Goal: Task Accomplishment & Management: Manage account settings

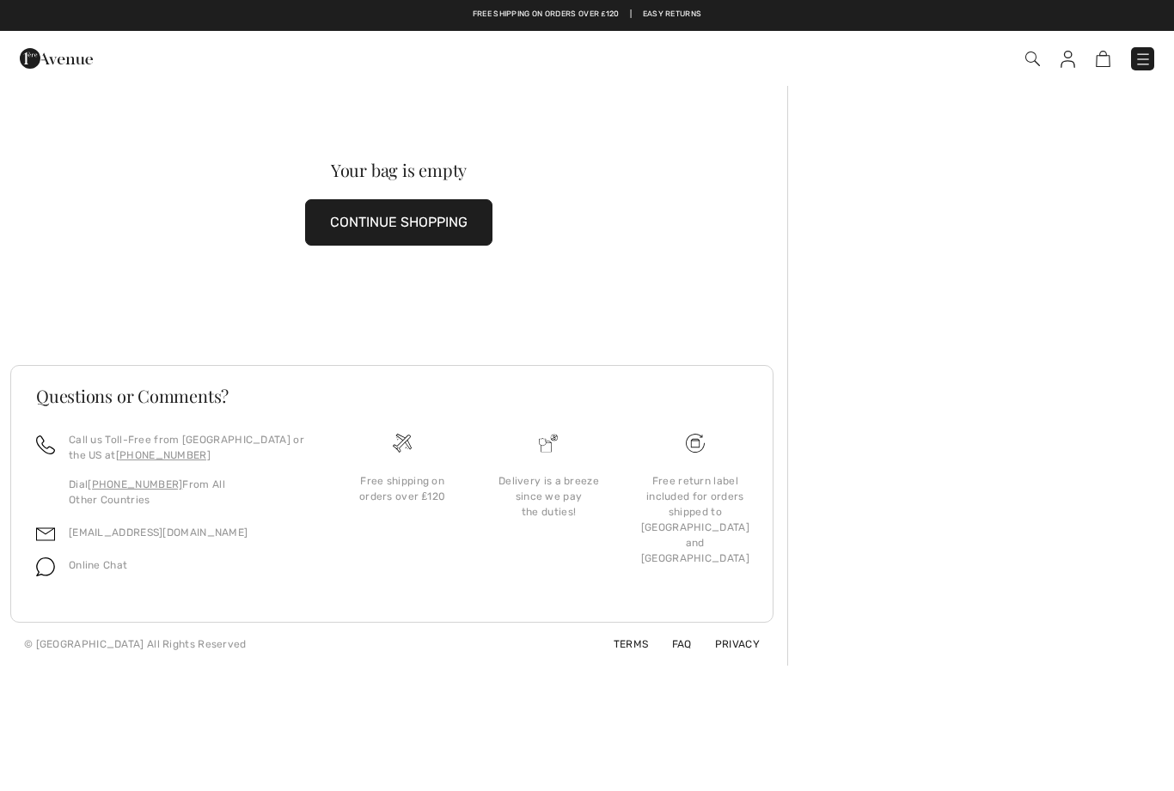
click at [1150, 62] on img at bounding box center [1142, 59] width 17 height 17
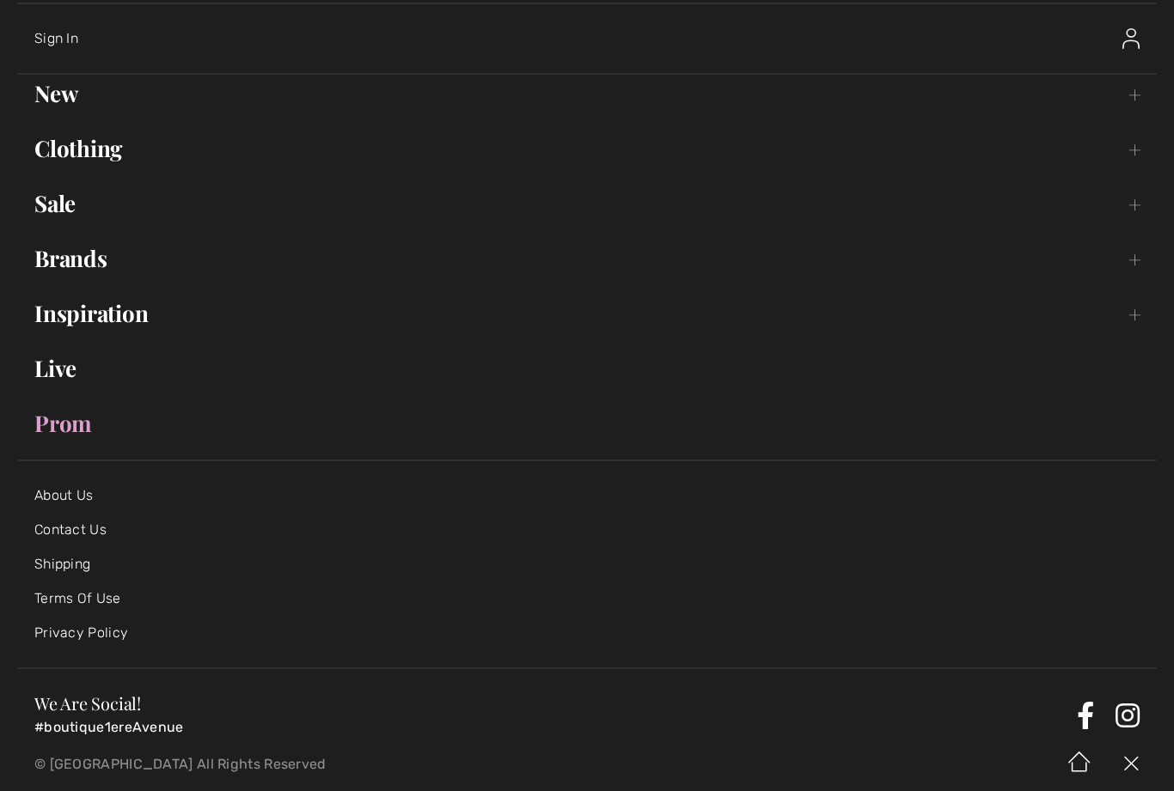
scroll to position [70, 0]
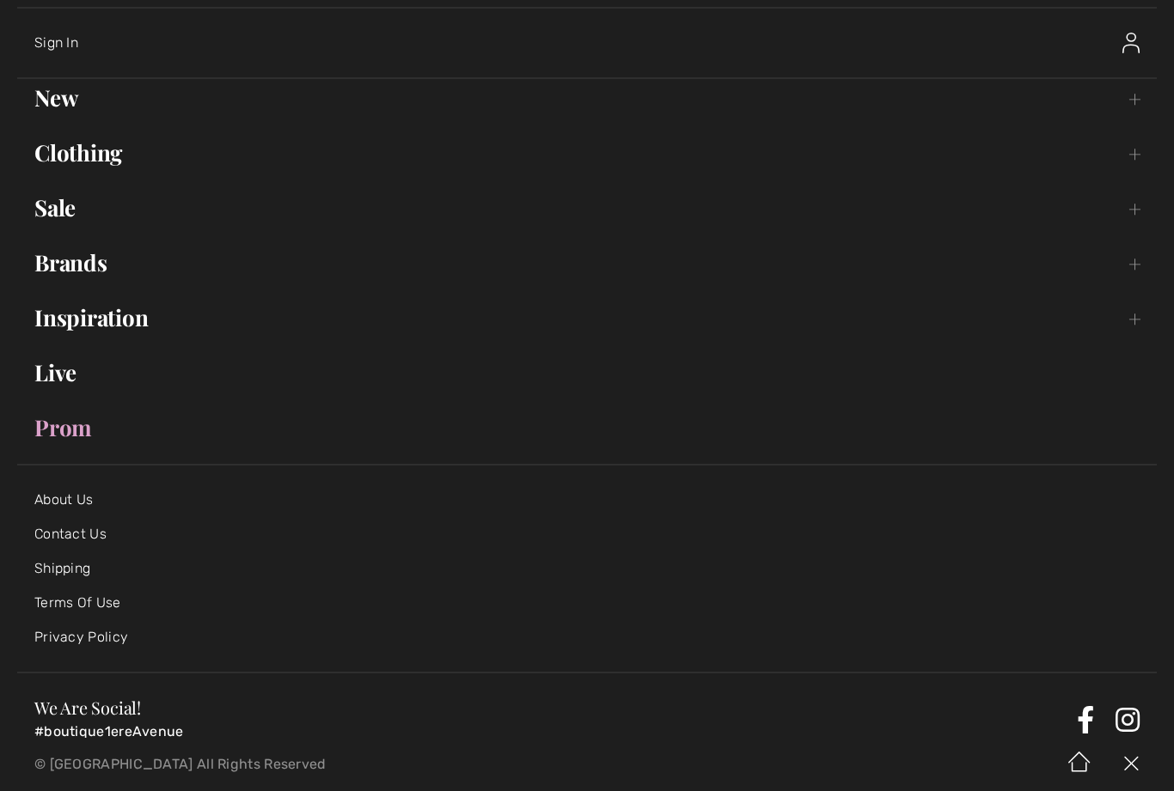
click at [66, 102] on link "New Toggle submenu" at bounding box center [586, 98] width 1139 height 38
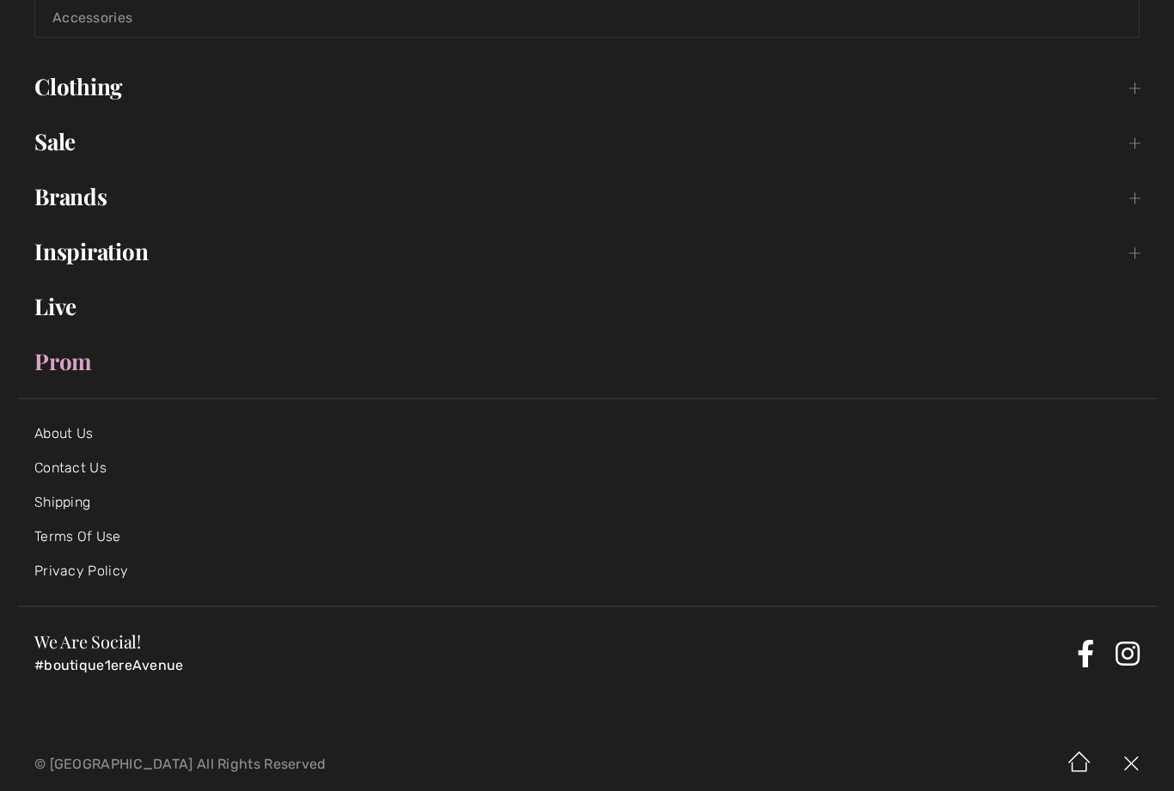
scroll to position [547, 0]
click at [83, 502] on link "Shipping" at bounding box center [62, 503] width 56 height 16
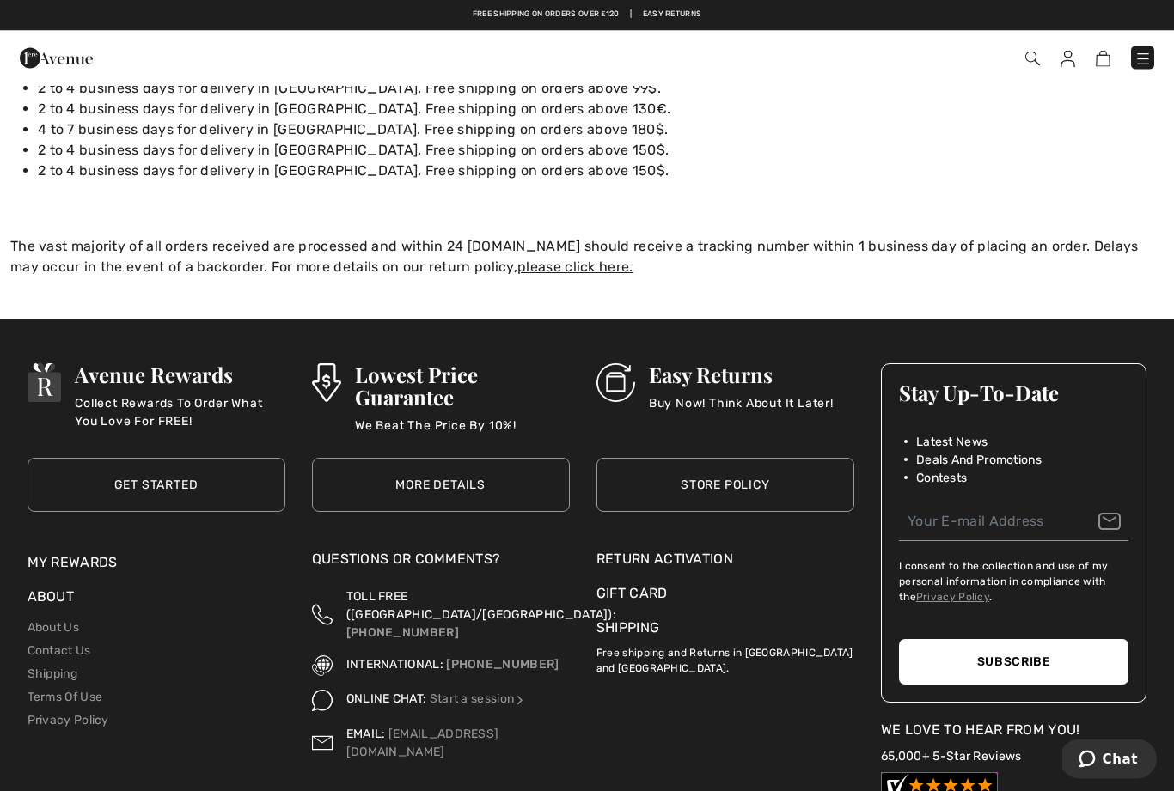
scroll to position [202, 0]
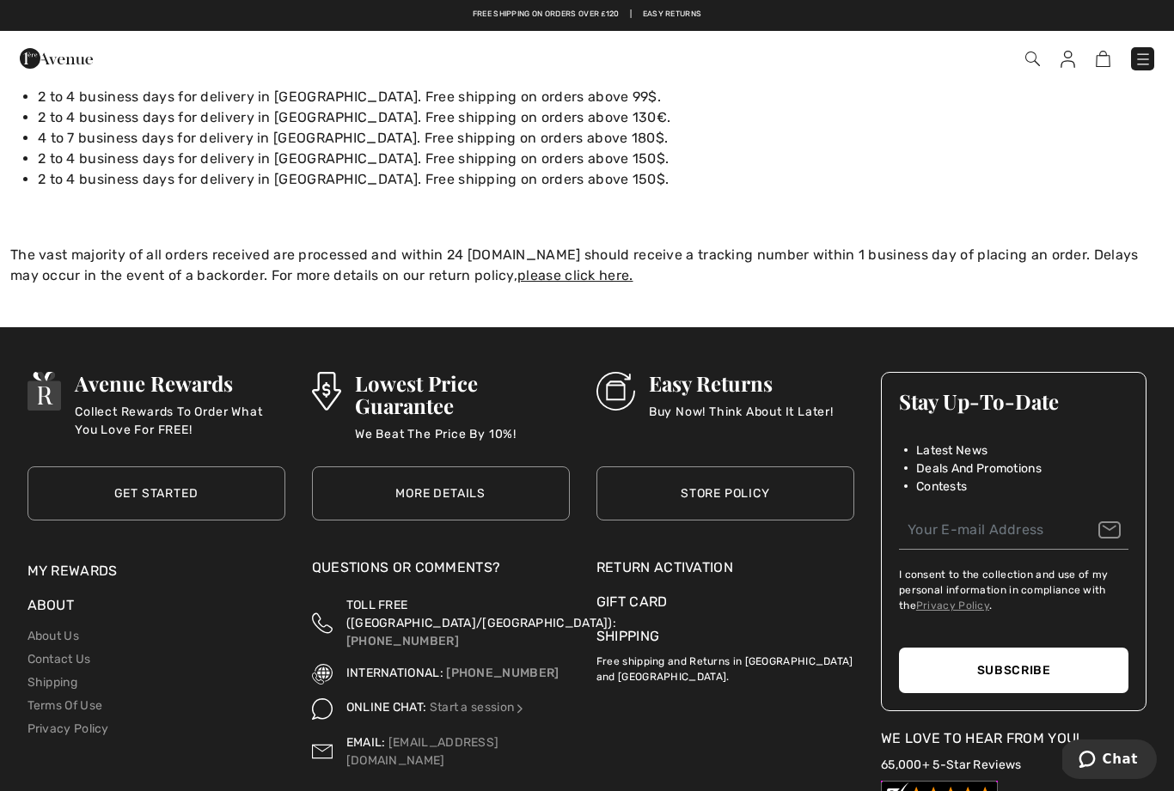
click at [656, 567] on div "Return Activation" at bounding box center [725, 568] width 258 height 21
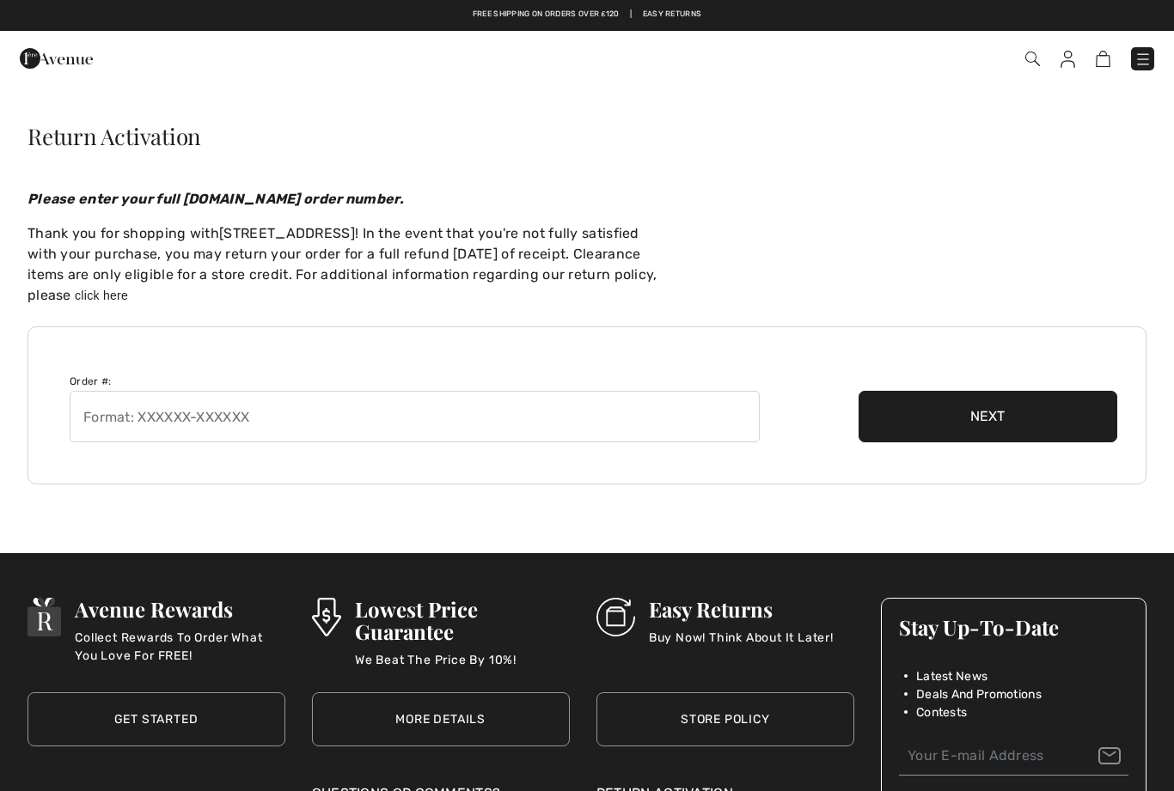
checkbox input "true"
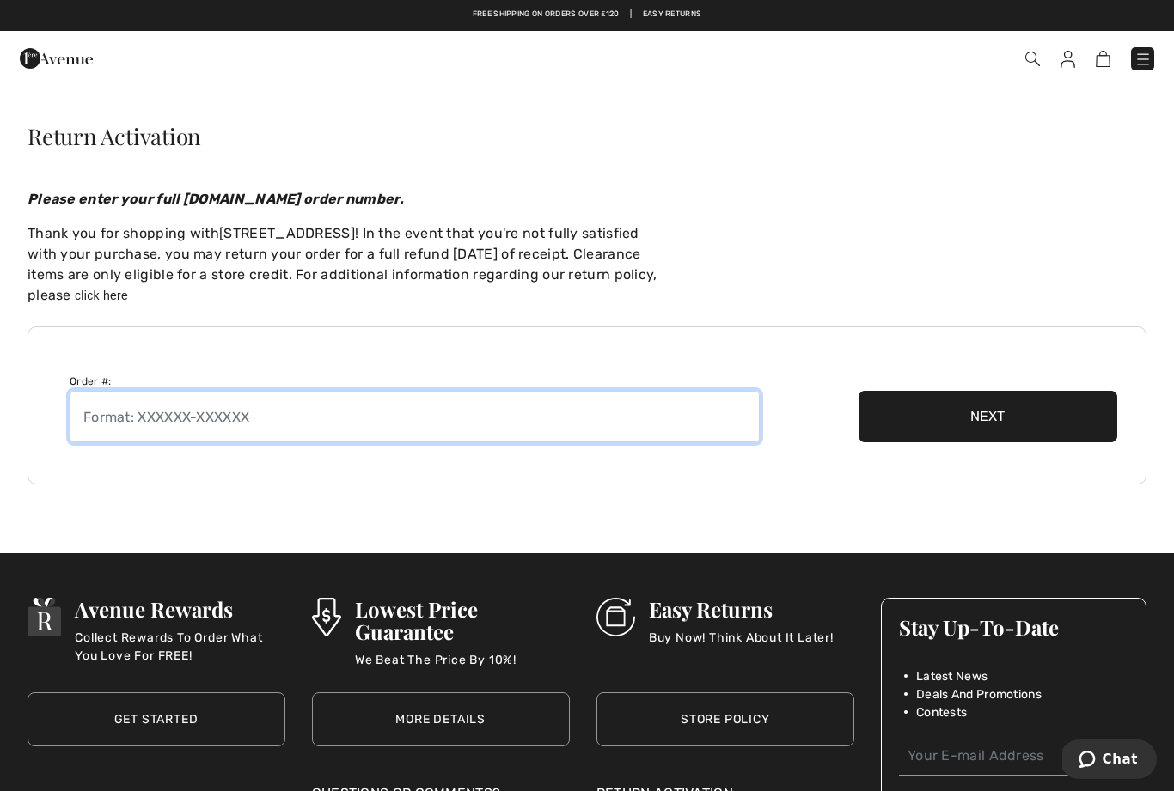
click at [309, 413] on input "text" at bounding box center [415, 417] width 690 height 52
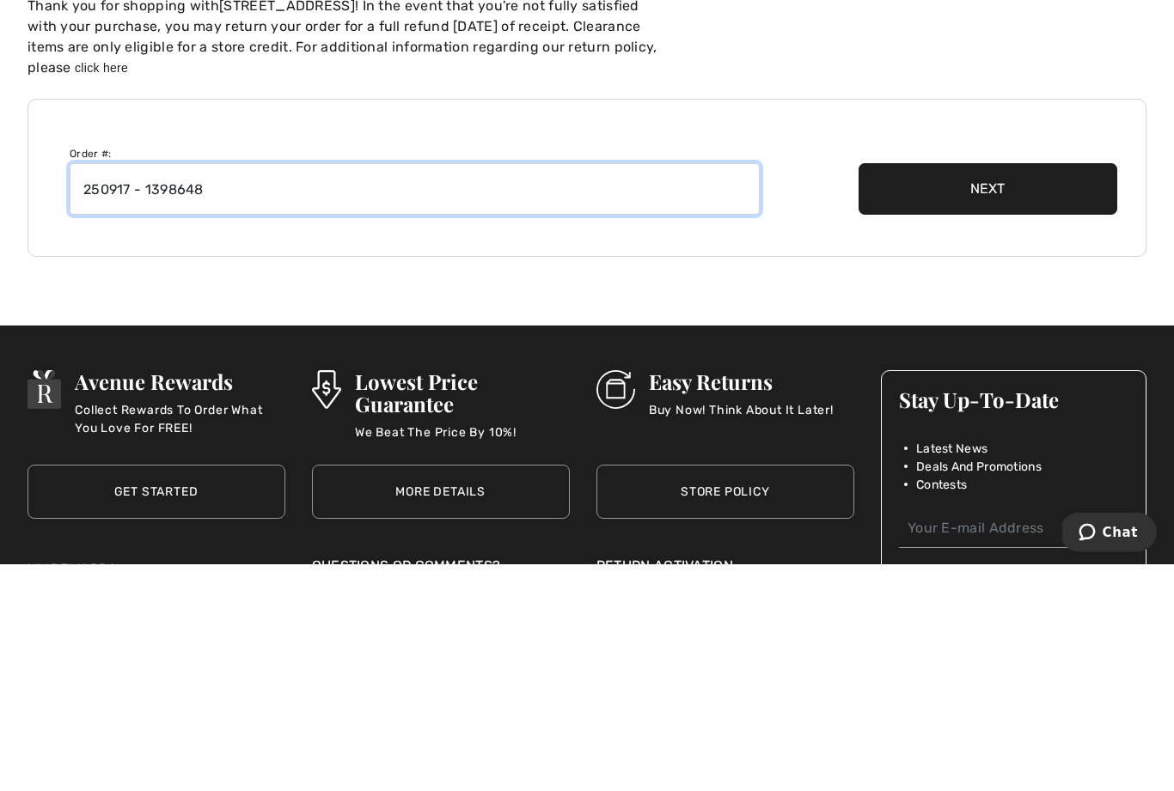
type input "250917 - 1398648"
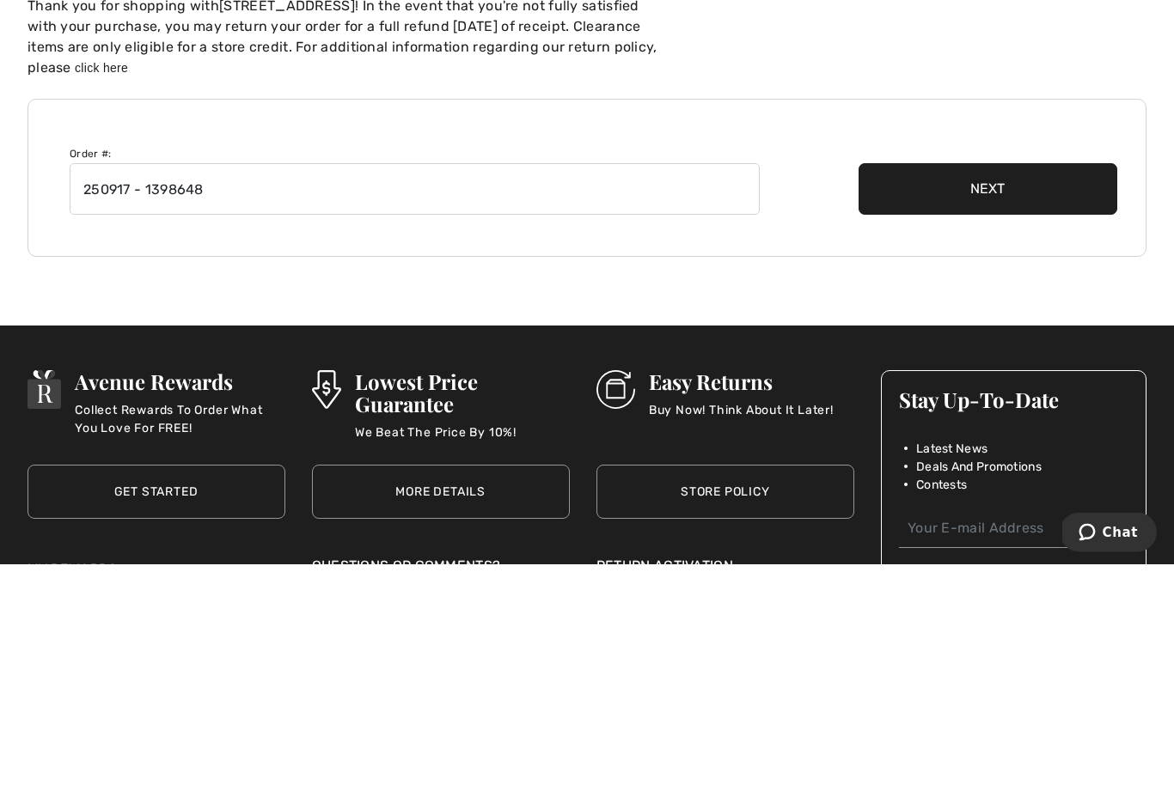
click at [984, 391] on button "Next" at bounding box center [987, 417] width 259 height 52
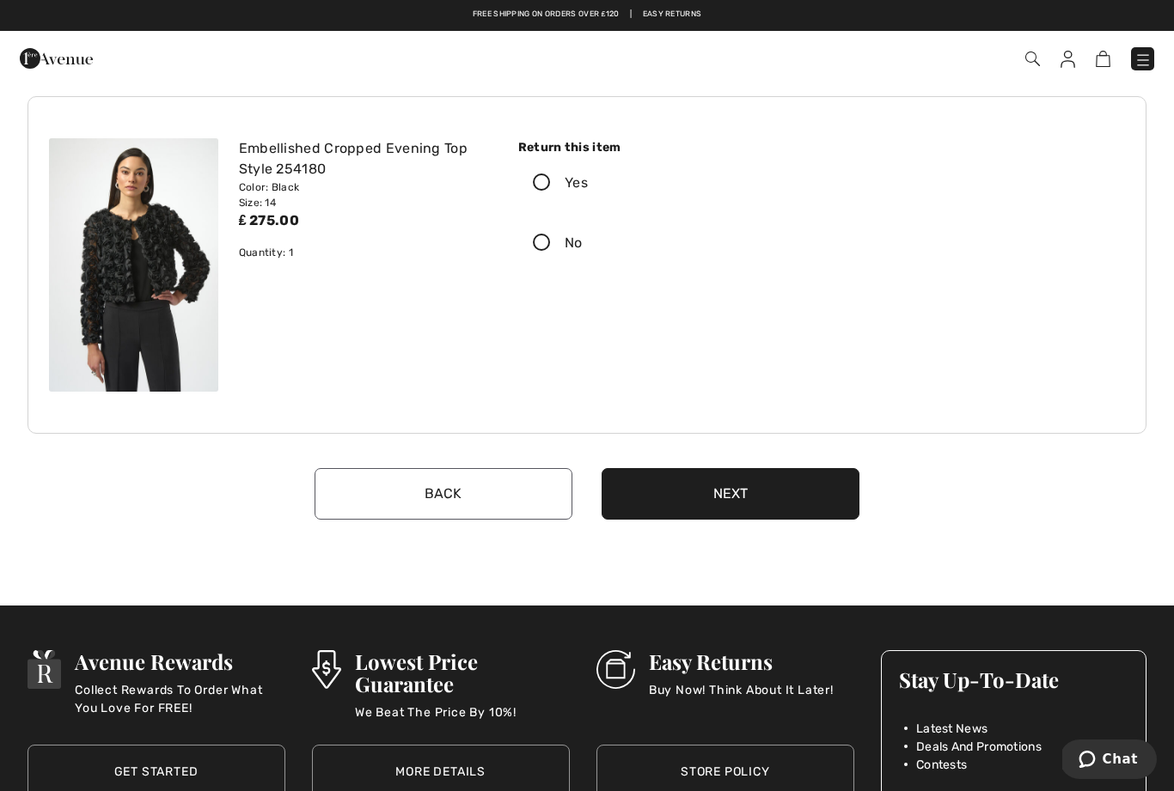
scroll to position [89, 0]
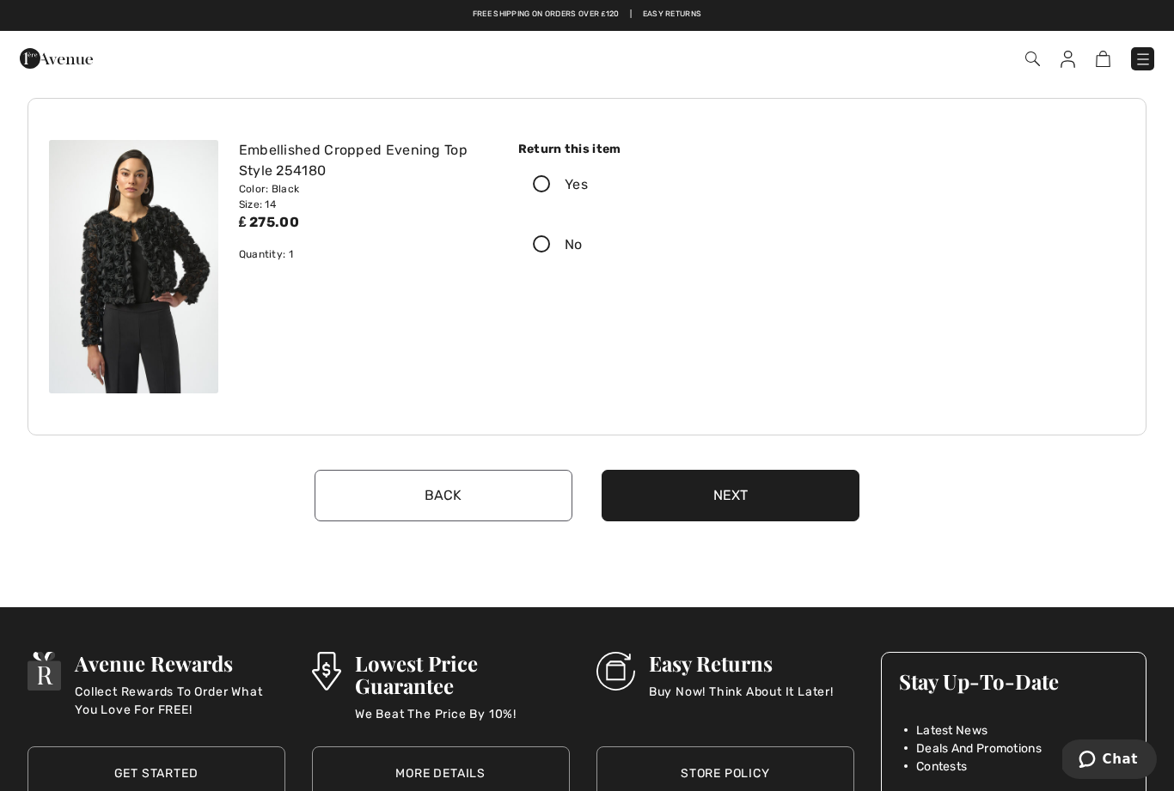
click at [546, 186] on icon at bounding box center [542, 185] width 46 height 18
click at [588, 186] on input "Yes" at bounding box center [593, 185] width 11 height 52
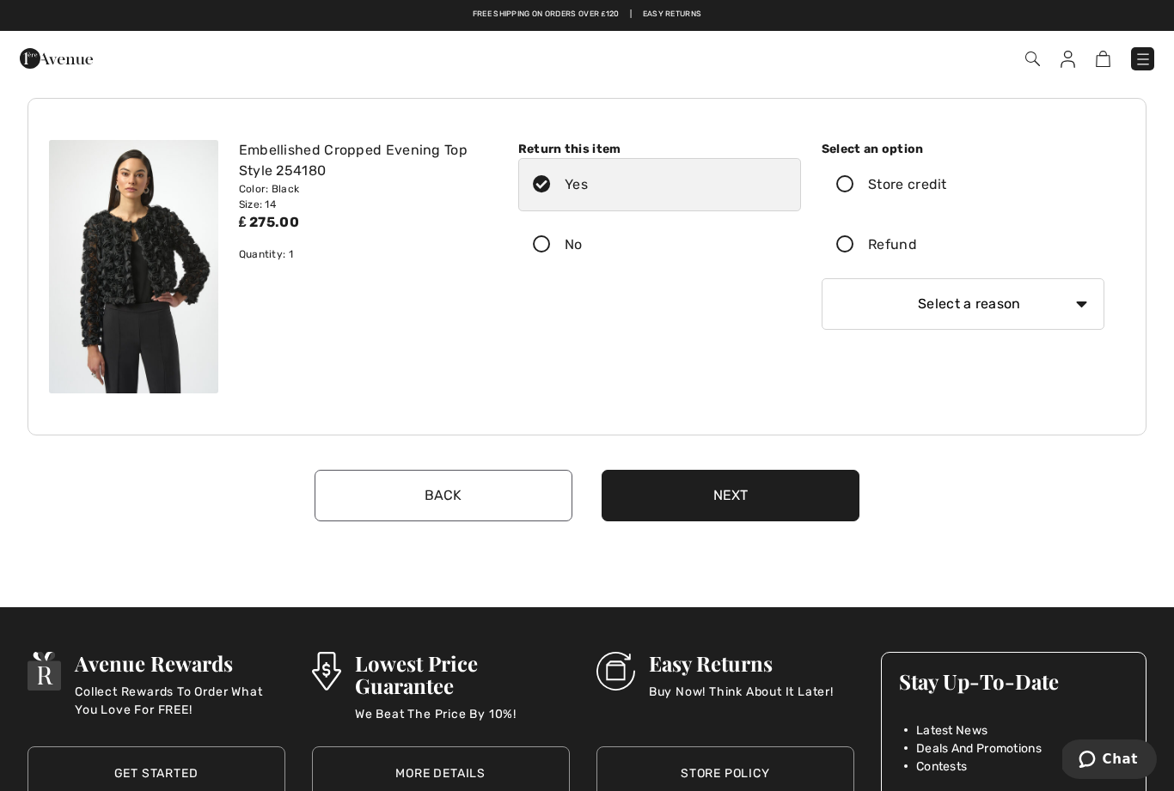
click at [839, 248] on icon at bounding box center [845, 245] width 46 height 18
click at [917, 248] on input "Refund" at bounding box center [922, 245] width 11 height 52
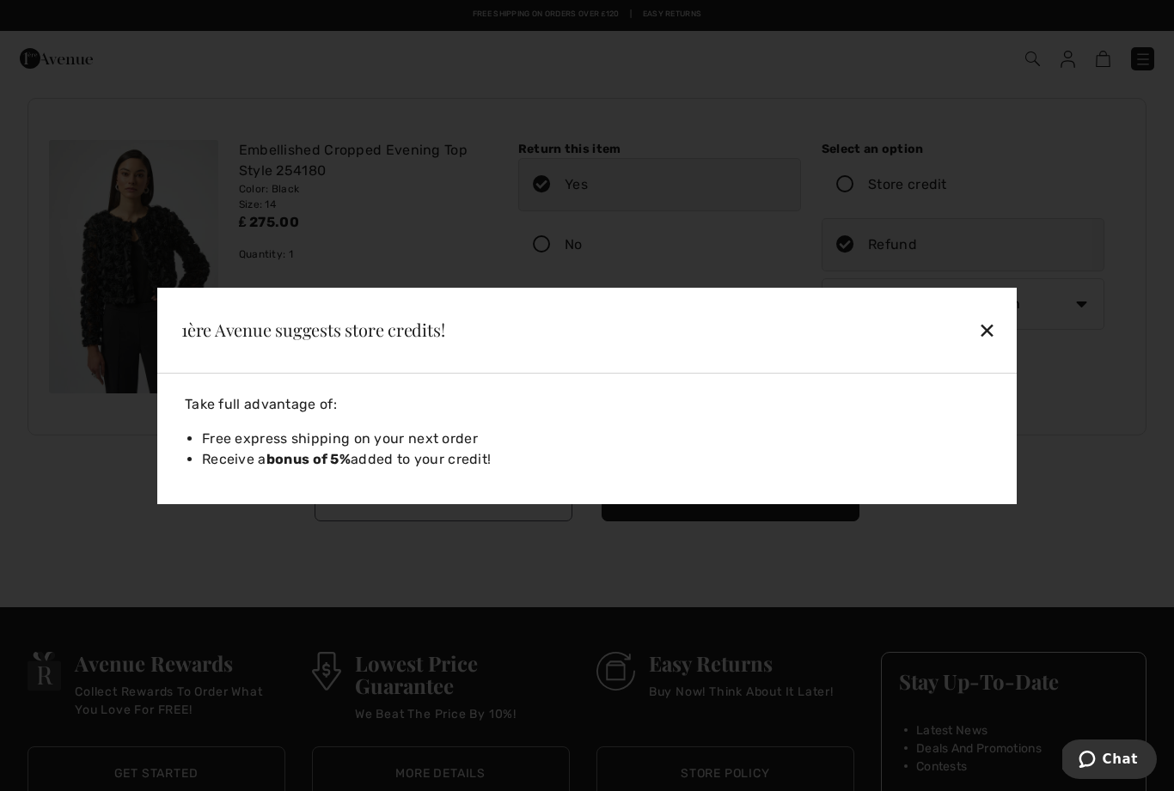
click at [992, 327] on div "✕" at bounding box center [904, 330] width 198 height 36
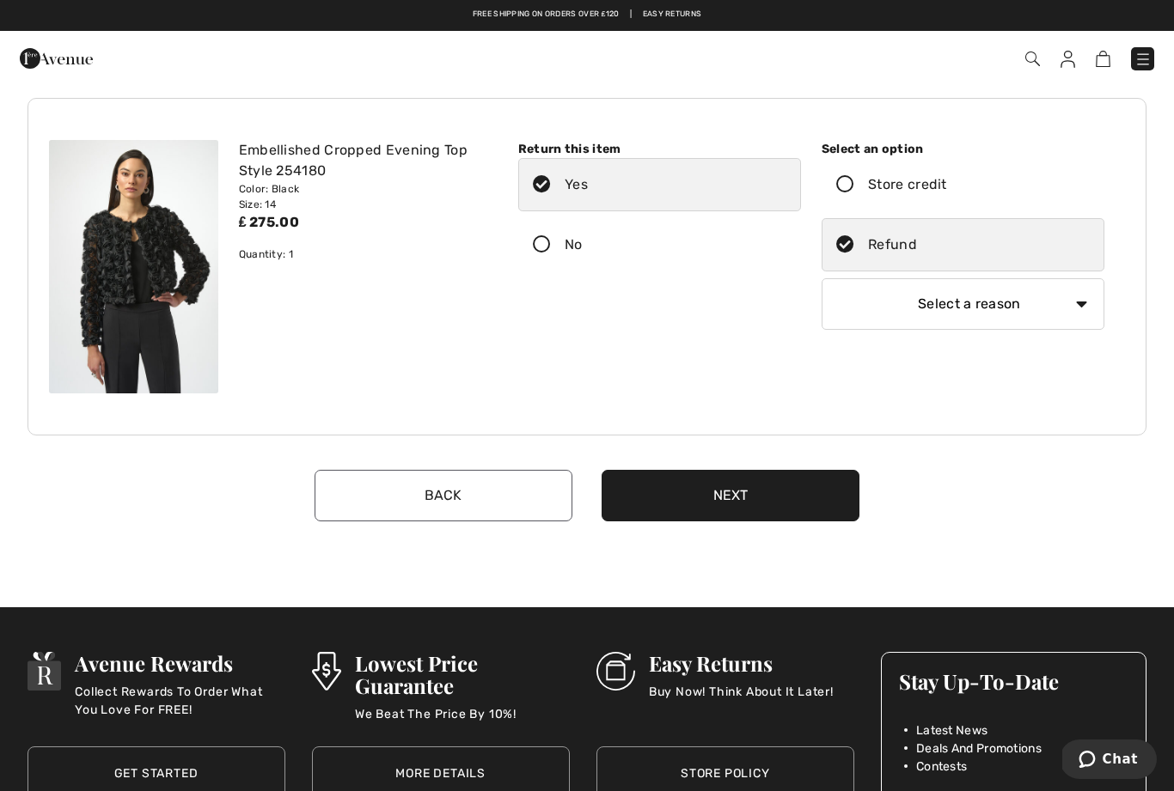
click at [1087, 304] on select "Select a reason I received the wrong product or size My order arrived too late …" at bounding box center [962, 304] width 283 height 52
select select "6"
click at [770, 499] on button "Next" at bounding box center [730, 496] width 258 height 52
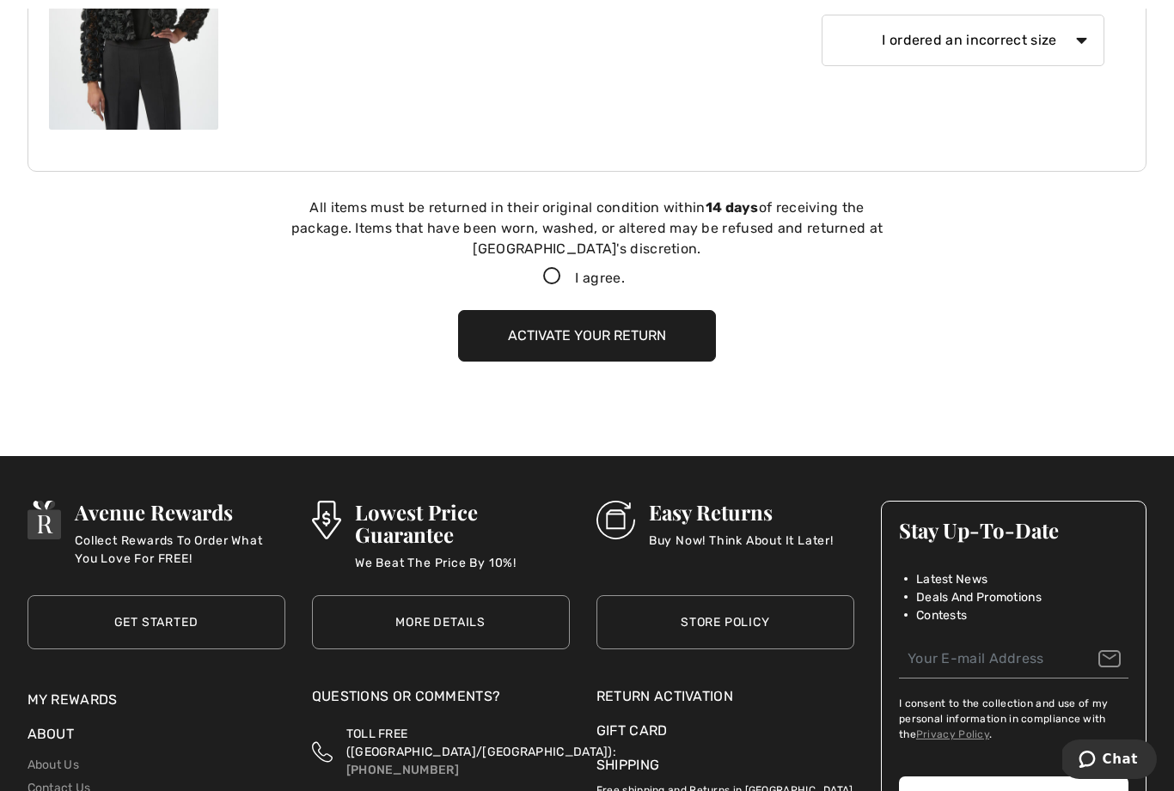
scroll to position [448, 0]
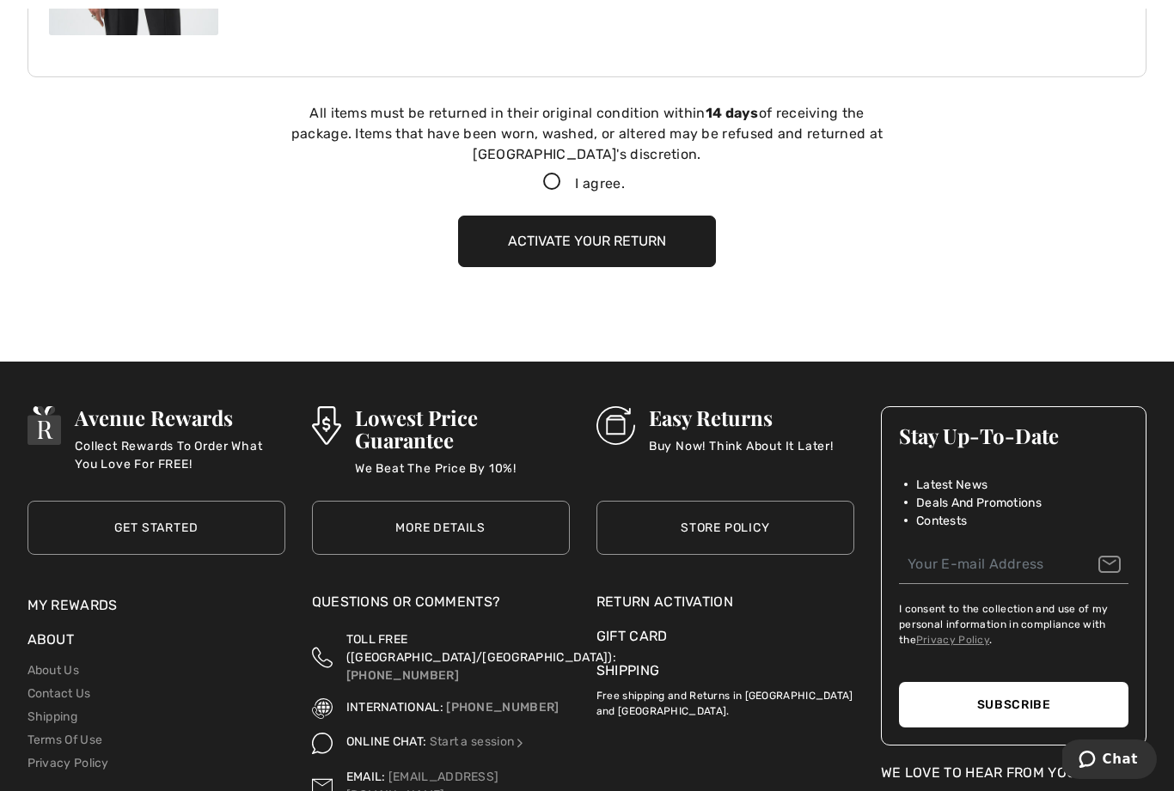
click at [552, 187] on icon at bounding box center [552, 183] width 46 height 18
click at [625, 187] on input "I agree." at bounding box center [630, 182] width 11 height 11
checkbox input "true"
click at [619, 247] on button "Activate your return" at bounding box center [587, 242] width 258 height 52
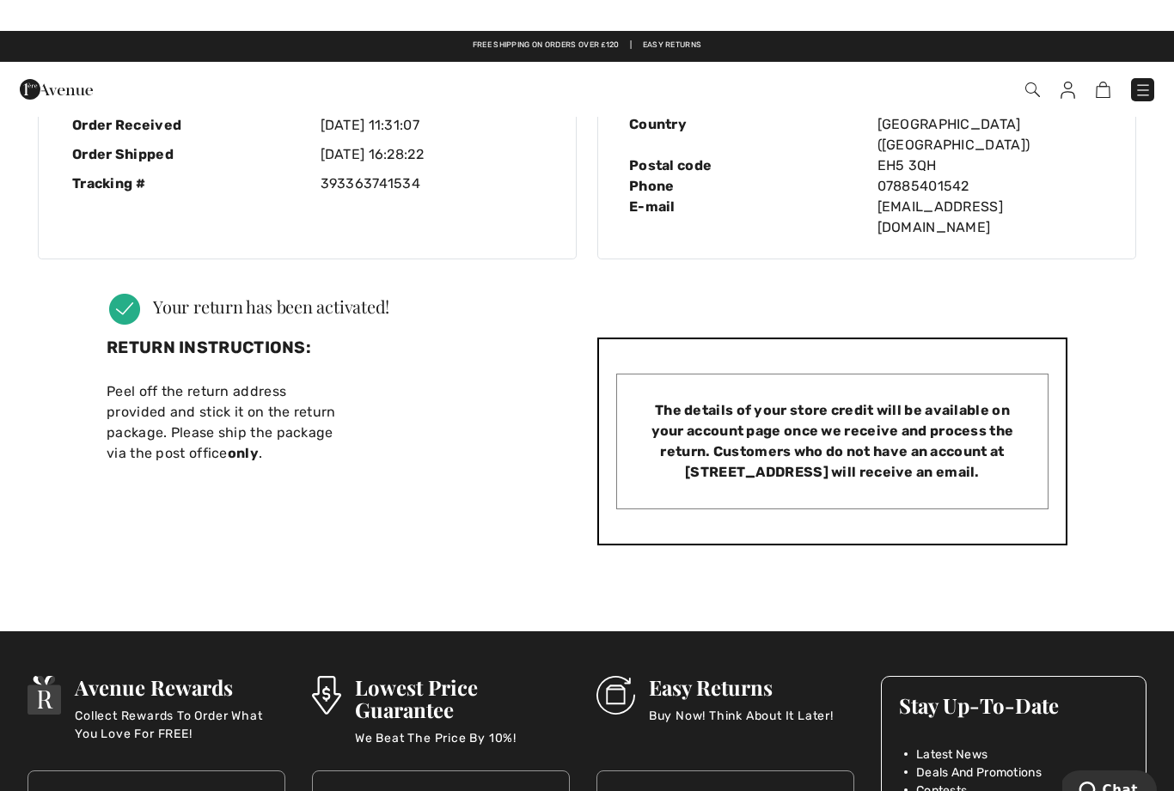
scroll to position [0, 0]
